Goal: Transaction & Acquisition: Purchase product/service

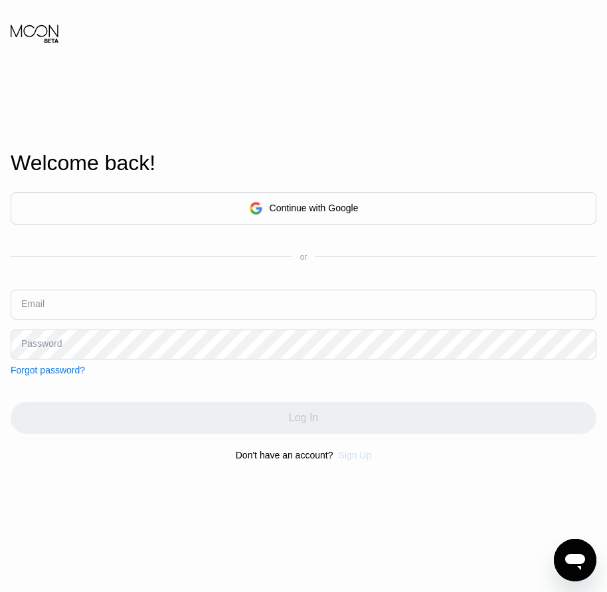
click at [356, 458] on div "Sign Up" at bounding box center [354, 455] width 33 height 11
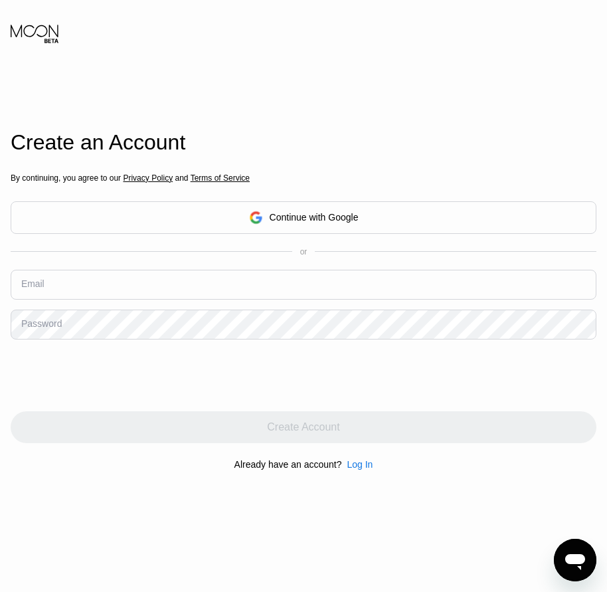
drag, startPoint x: 102, startPoint y: 320, endPoint x: 60, endPoint y: 295, distance: 48.9
paste input "[EMAIL_ADDRESS][DOMAIN_NAME]"
type input "[EMAIL_ADDRESS][DOMAIN_NAME]"
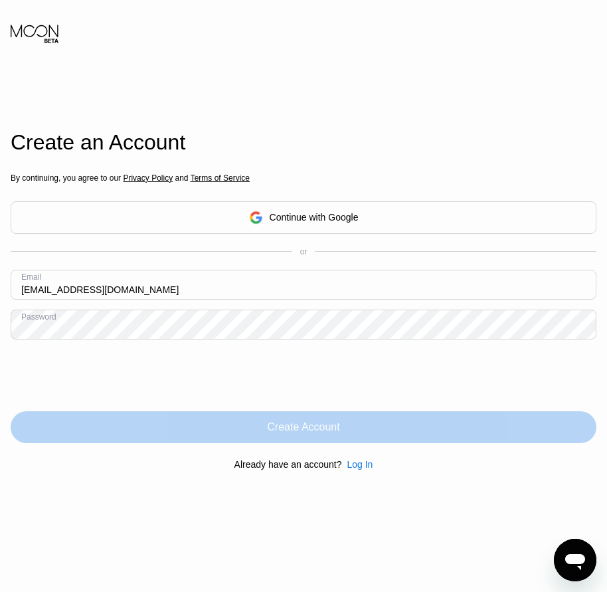
click at [323, 428] on div "Create Account" at bounding box center [303, 426] width 72 height 13
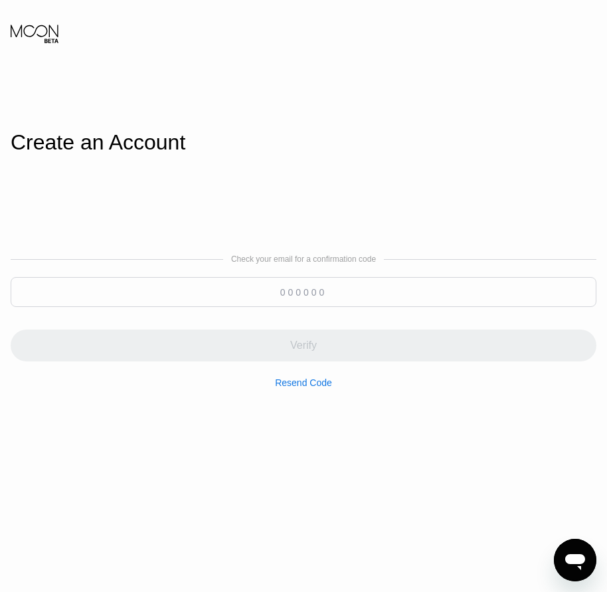
paste input "692667"
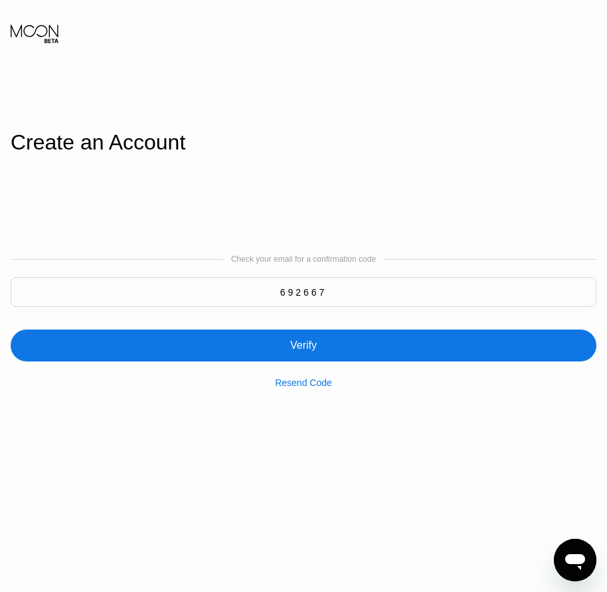
type input "692667"
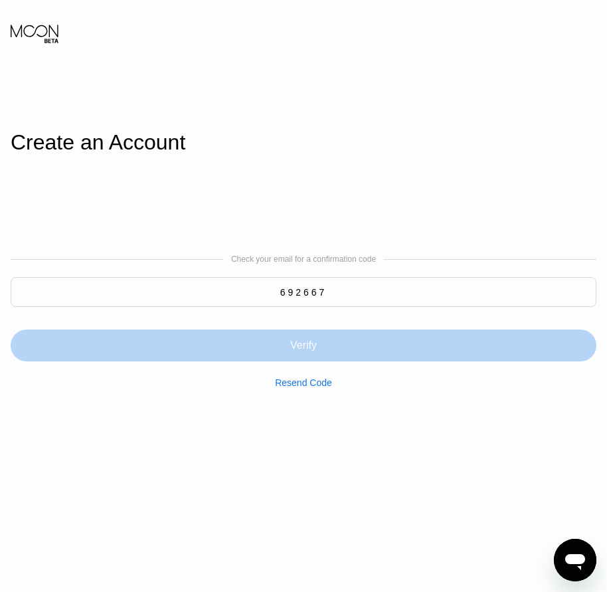
click at [303, 352] on div "Verify" at bounding box center [303, 345] width 27 height 13
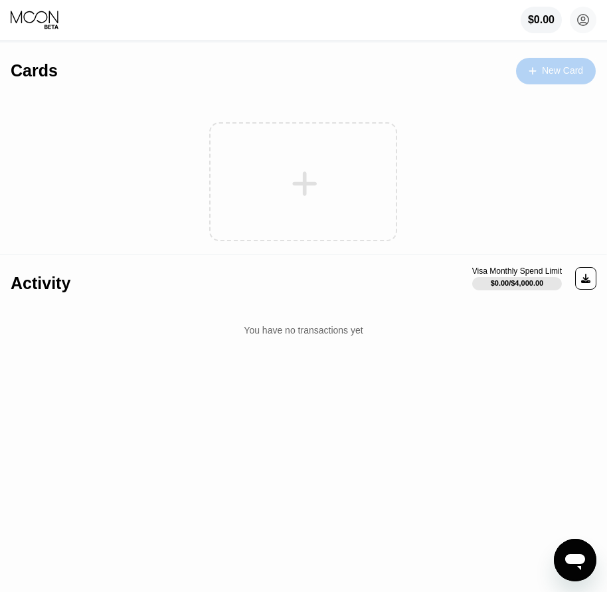
click at [554, 69] on div "New Card" at bounding box center [562, 70] width 41 height 11
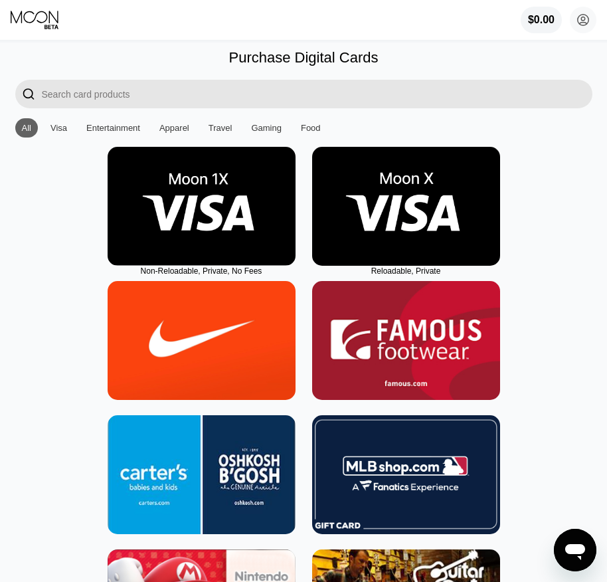
click at [414, 241] on img at bounding box center [406, 206] width 188 height 119
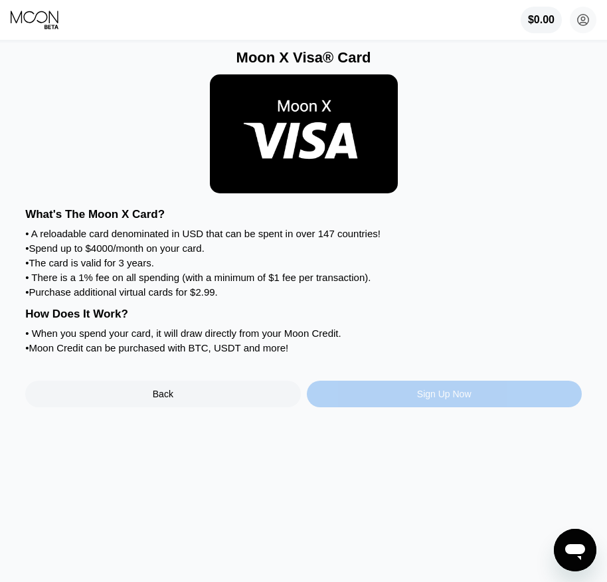
click at [427, 399] on div "Sign Up Now" at bounding box center [444, 394] width 54 height 11
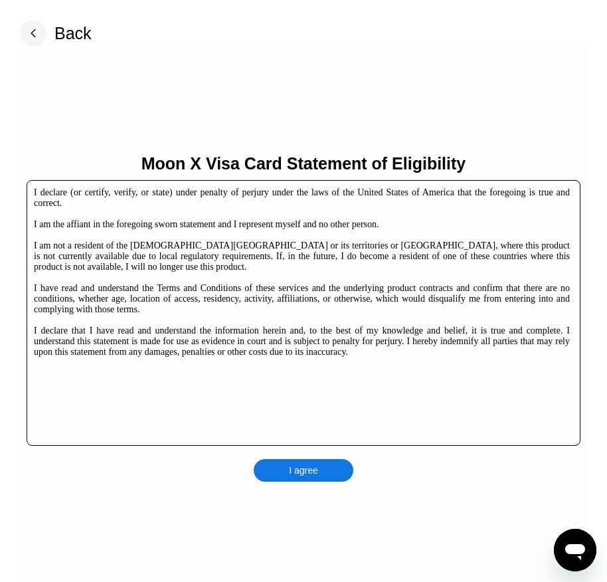
click at [328, 469] on div "I agree" at bounding box center [304, 470] width 100 height 23
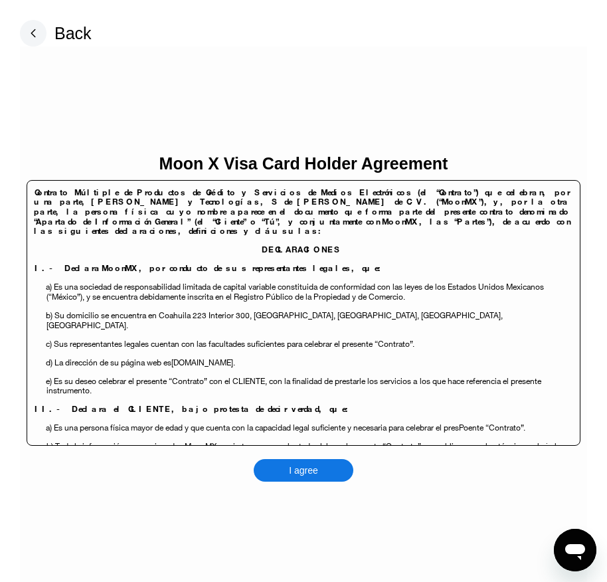
click at [322, 462] on div "I agree" at bounding box center [304, 470] width 100 height 23
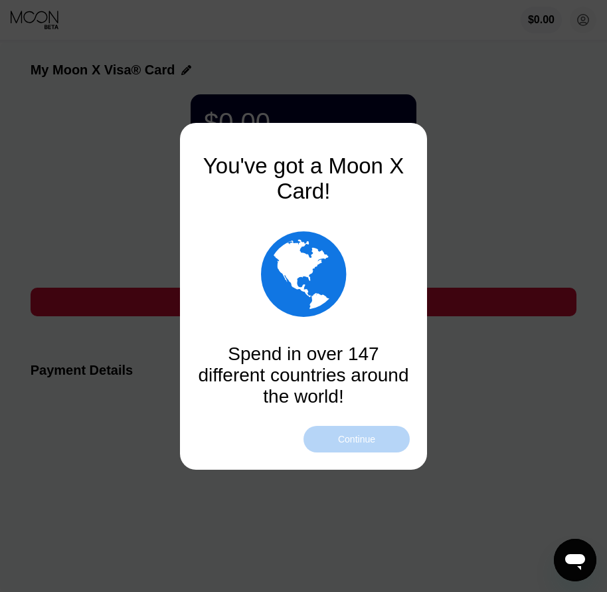
click at [351, 440] on div "Continue" at bounding box center [356, 439] width 37 height 11
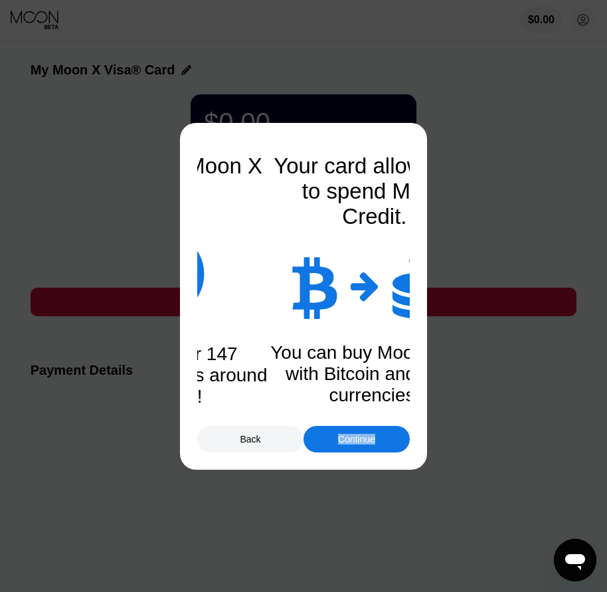
click at [351, 440] on div "Continue" at bounding box center [356, 439] width 37 height 11
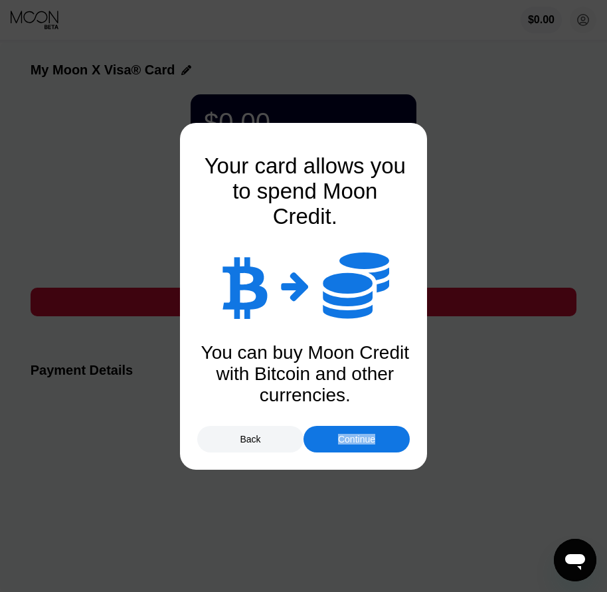
click at [351, 440] on div "Continue" at bounding box center [356, 439] width 37 height 11
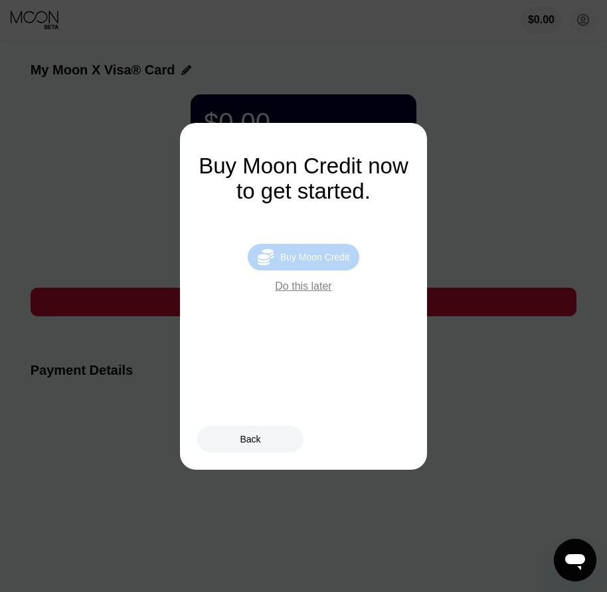
click at [331, 261] on div "Buy Moon Credit" at bounding box center [314, 257] width 69 height 11
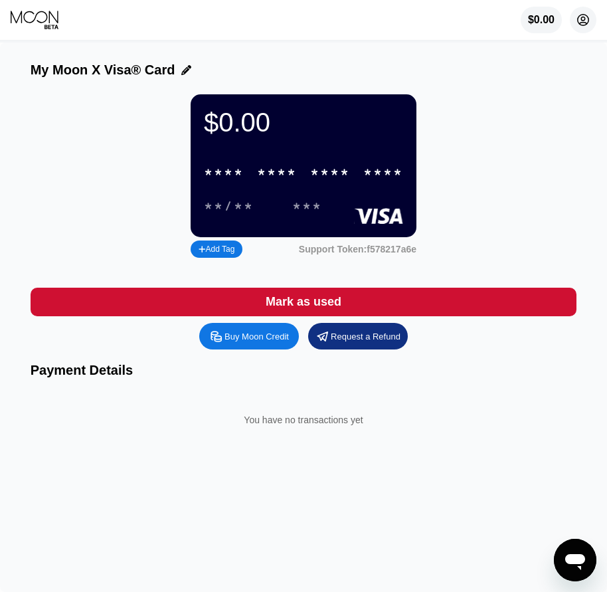
click at [583, 19] on circle at bounding box center [583, 20] width 27 height 27
